Goal: Check status: Check status

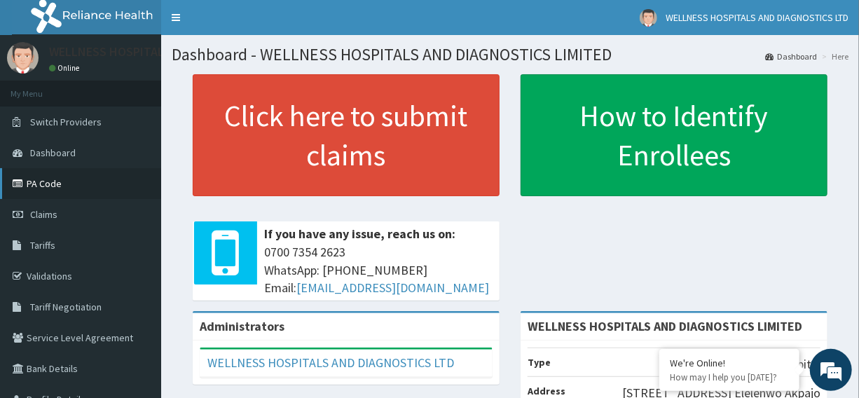
click at [49, 181] on link "PA Code" at bounding box center [80, 183] width 161 height 31
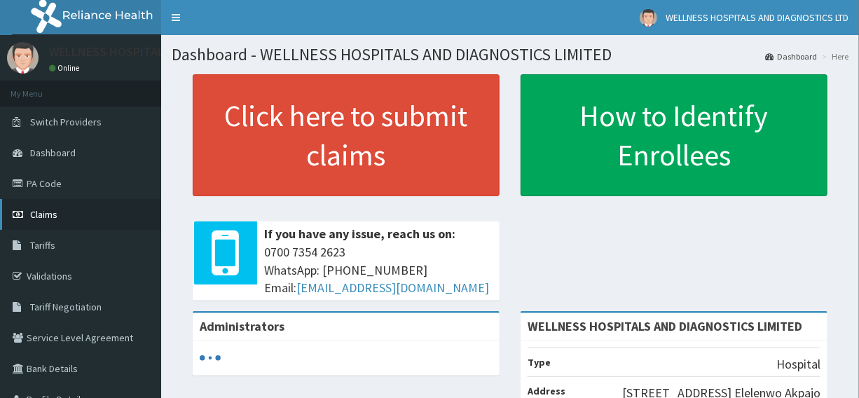
click at [48, 211] on span "Claims" at bounding box center [43, 214] width 27 height 13
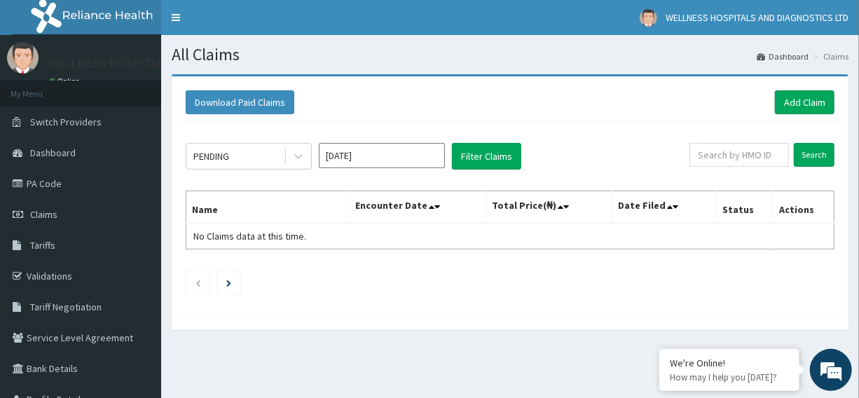
click at [388, 151] on input "Oct 2025" at bounding box center [382, 155] width 126 height 25
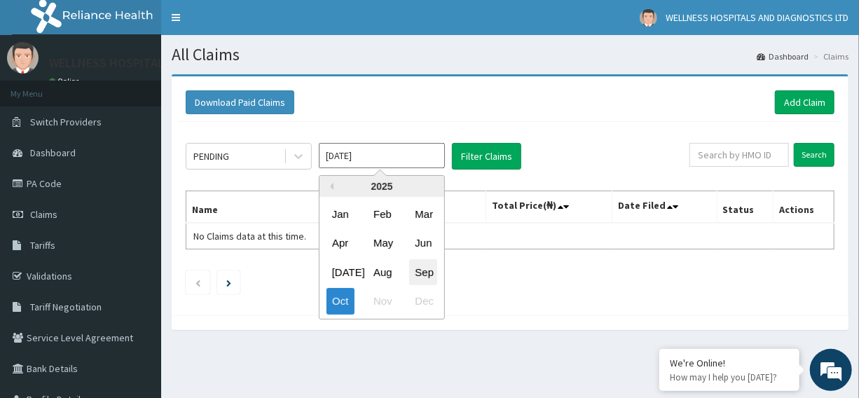
click at [413, 273] on div "Sep" at bounding box center [423, 272] width 28 height 26
type input "Sep 2025"
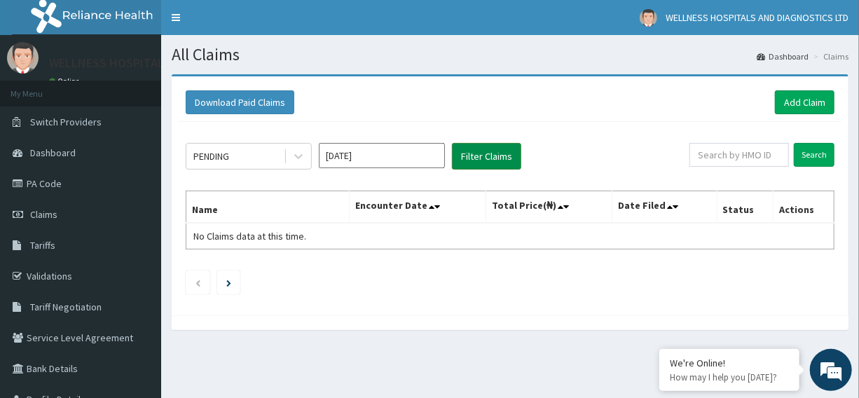
click at [484, 153] on button "Filter Claims" at bounding box center [486, 156] width 69 height 27
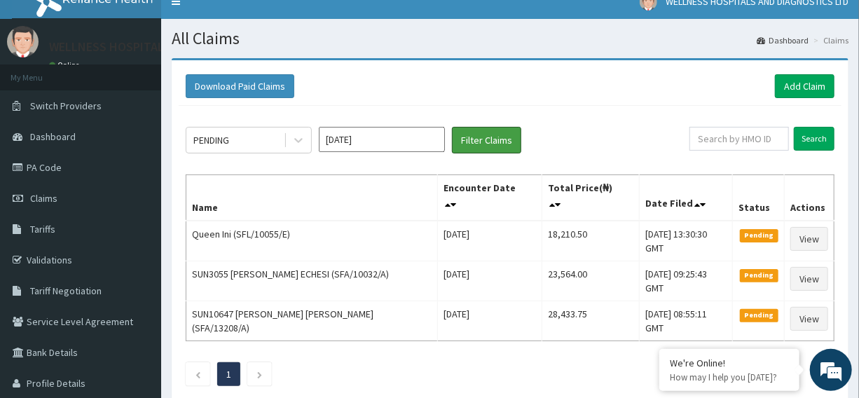
scroll to position [18, 0]
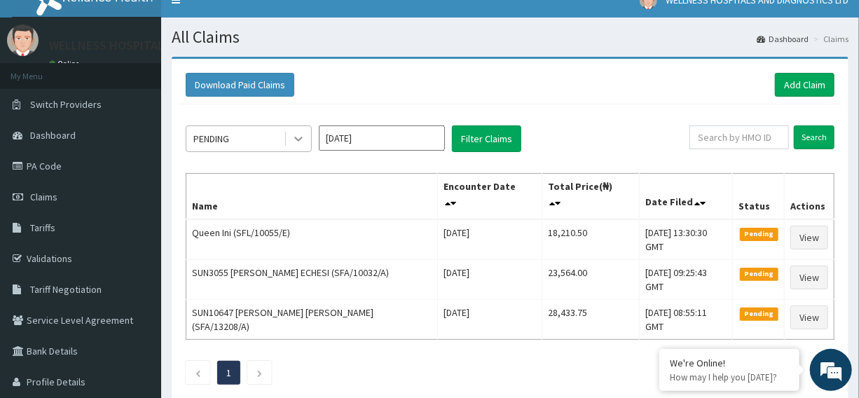
click at [301, 137] on icon at bounding box center [298, 139] width 14 height 14
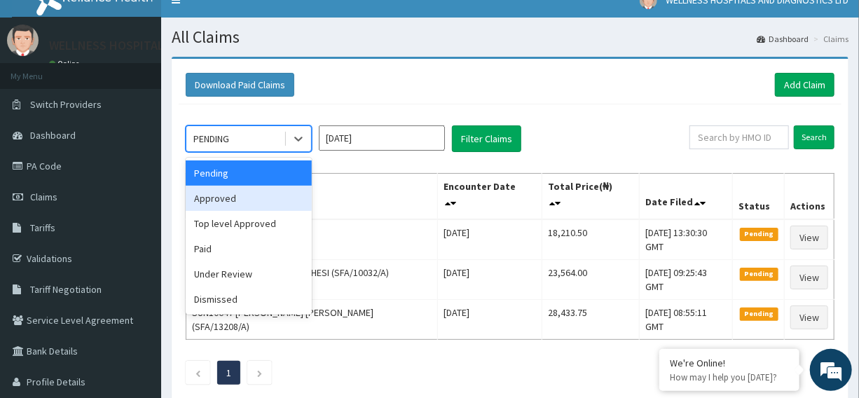
click at [249, 198] on div "Approved" at bounding box center [249, 198] width 126 height 25
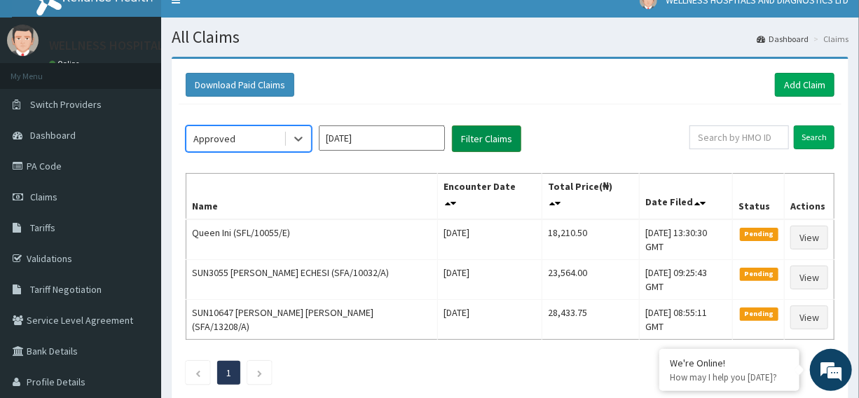
click at [486, 138] on button "Filter Claims" at bounding box center [486, 138] width 69 height 27
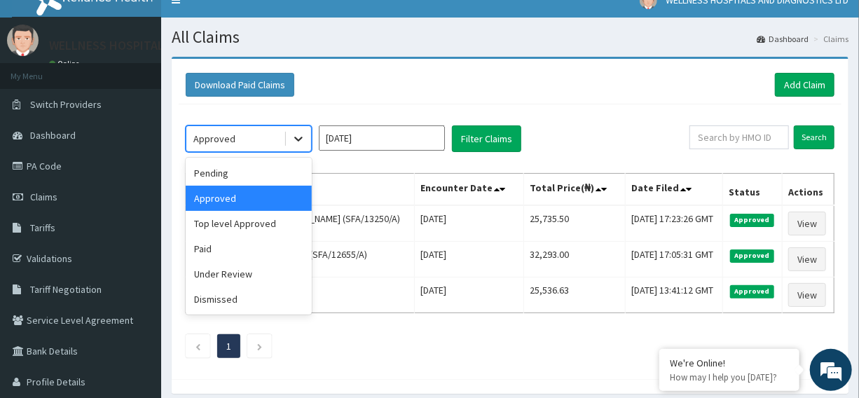
click at [296, 146] on div at bounding box center [298, 138] width 25 height 25
click at [266, 219] on div "Top level Approved" at bounding box center [249, 223] width 126 height 25
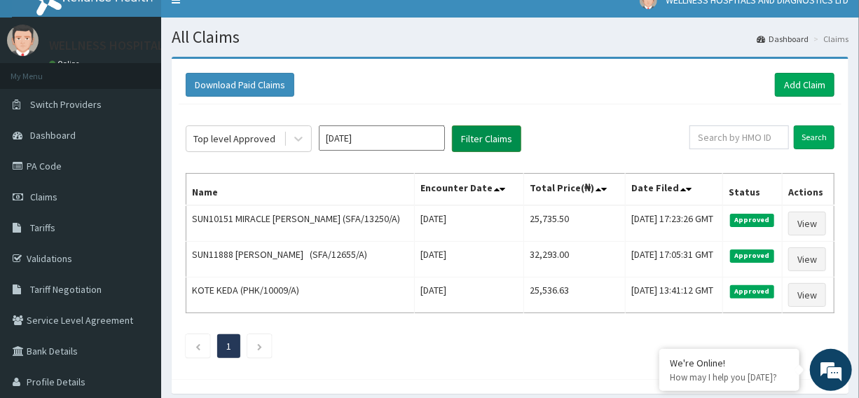
click at [472, 139] on button "Filter Claims" at bounding box center [486, 138] width 69 height 27
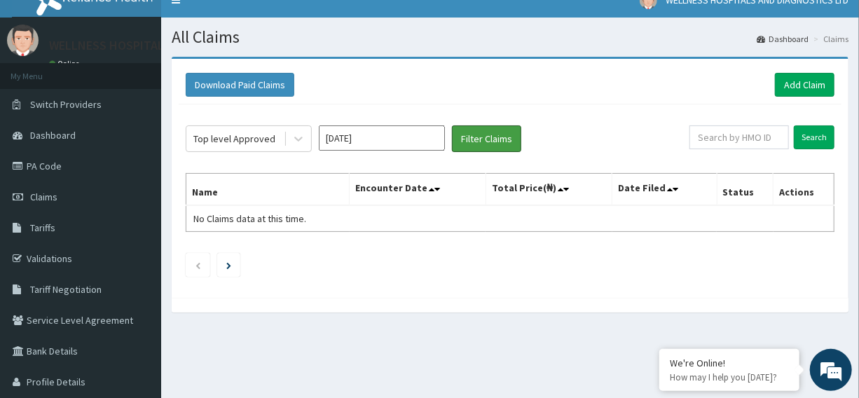
scroll to position [0, 0]
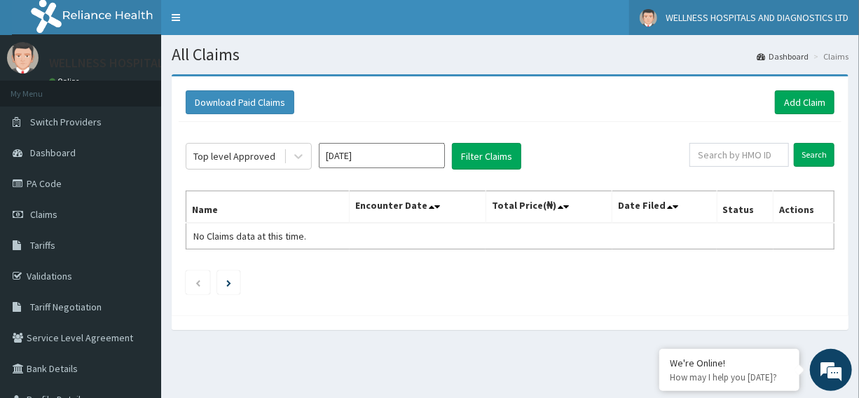
click at [820, 13] on span "WELLNESS HOSPITALS AND DIAGNOSTICS LTD" at bounding box center [757, 17] width 183 height 13
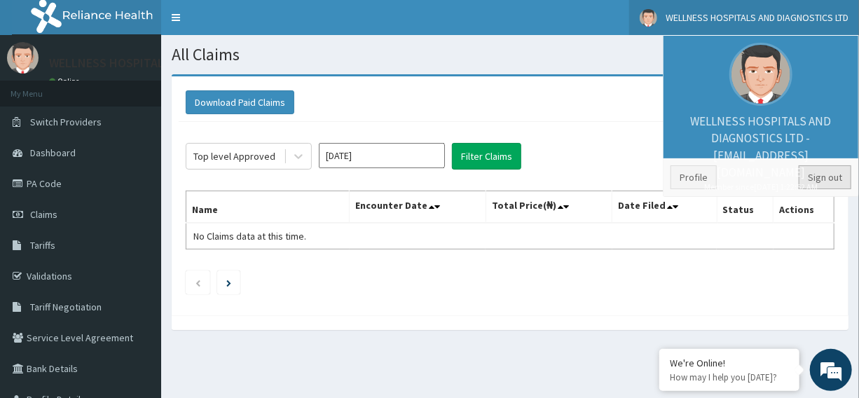
click at [823, 181] on link "Sign out" at bounding box center [825, 177] width 53 height 24
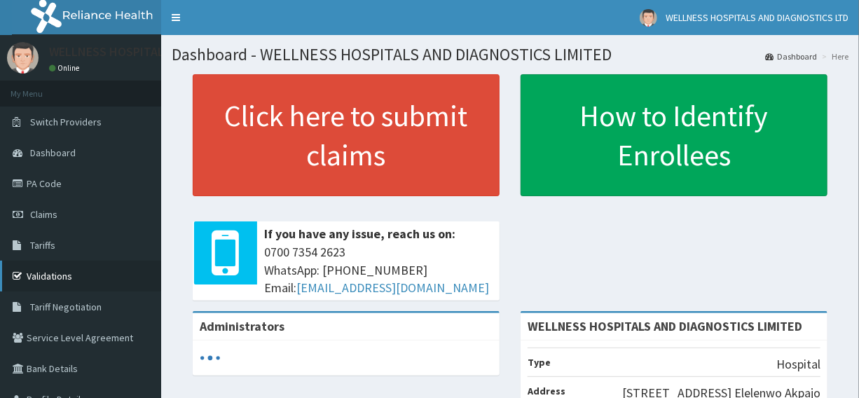
click at [53, 277] on link "Validations" at bounding box center [80, 276] width 161 height 31
